Goal: Task Accomplishment & Management: Manage account settings

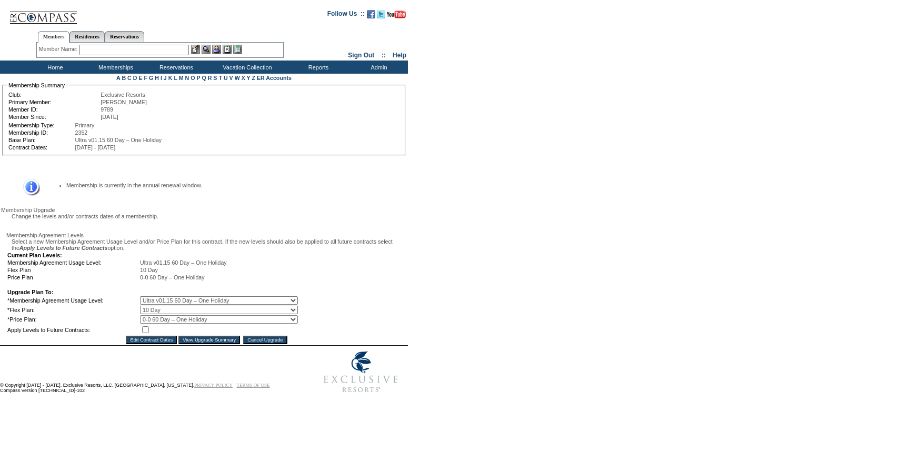
click at [205, 305] on select "Evolution v10.07 RI Term Bundle Legacy v1 Silver Legacy v1 Gold Legacy v1 Plati…" at bounding box center [219, 300] width 158 height 8
click at [267, 344] on input "Cancel Upgrade" at bounding box center [265, 340] width 44 height 8
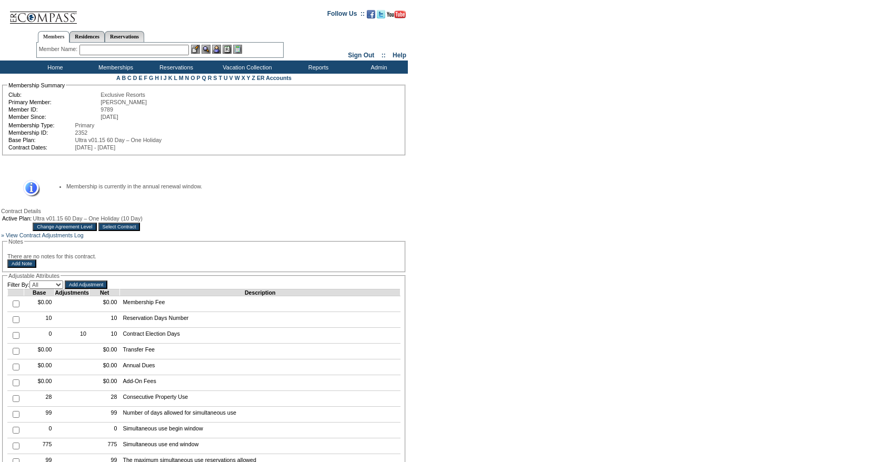
scroll to position [478, 0]
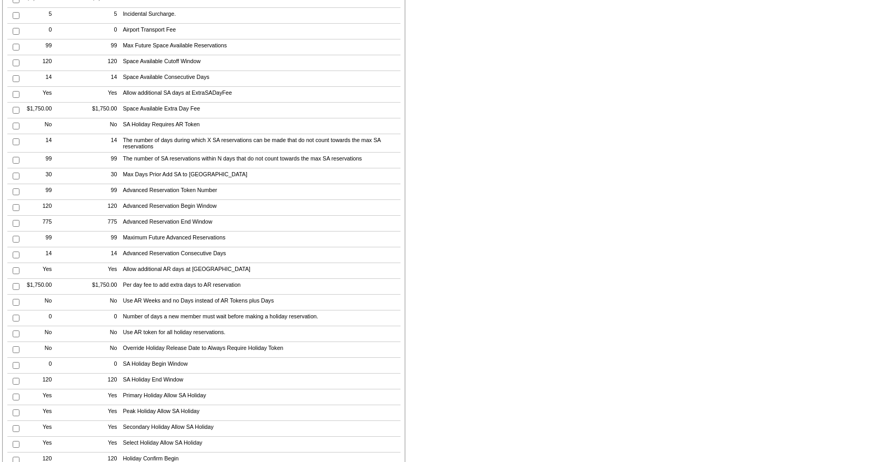
click at [13, 195] on input "checkbox" at bounding box center [16, 191] width 7 height 7
checkbox input "true"
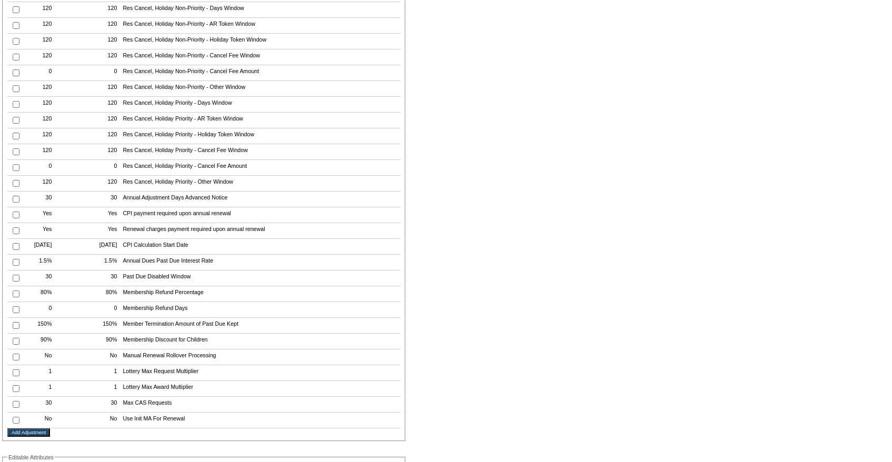
scroll to position [1507, 0]
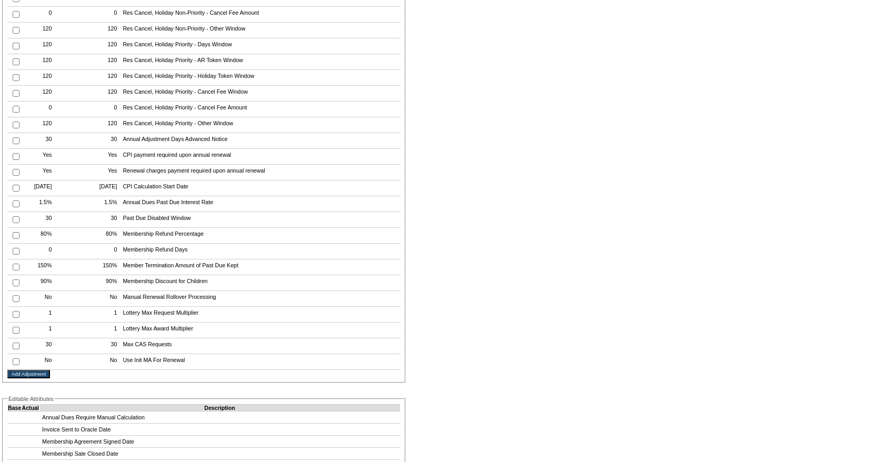
click at [19, 378] on input "Add Adjustment" at bounding box center [28, 374] width 43 height 8
